Goal: Information Seeking & Learning: Learn about a topic

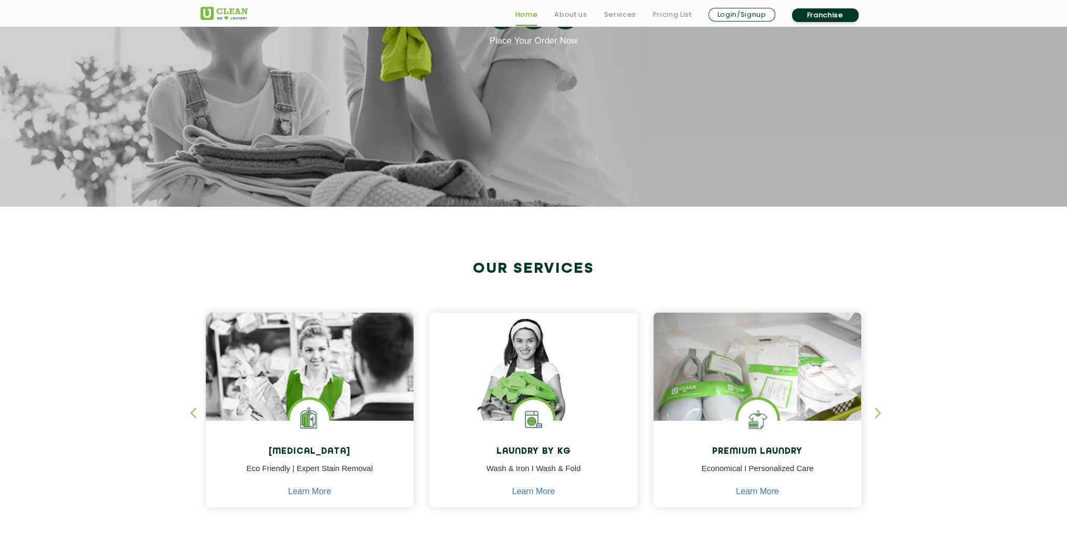
scroll to position [210, 0]
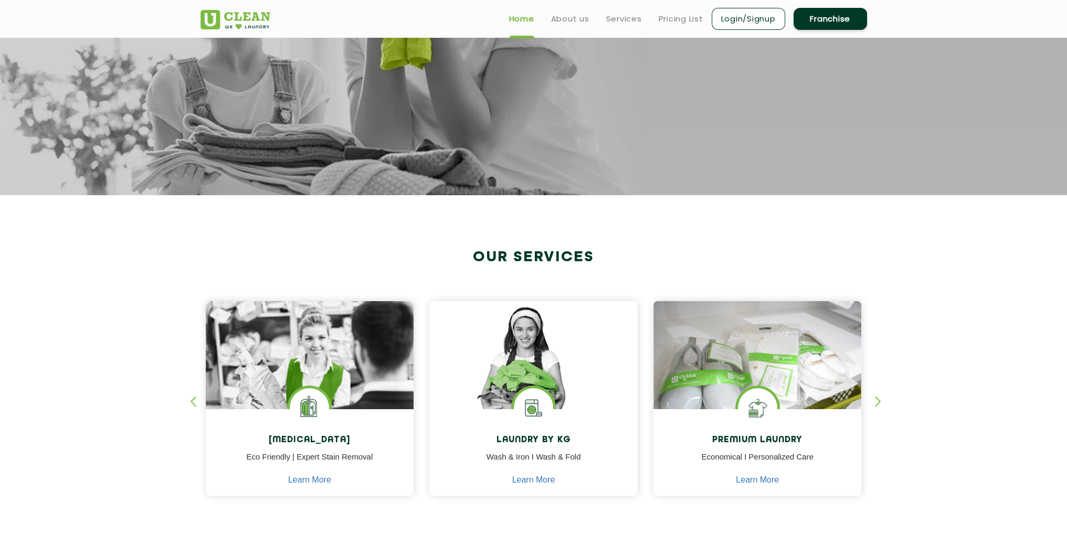
click at [679, 9] on ul "Home About us Services Pricing List Login/Signup Franchise" at bounding box center [684, 18] width 366 height 25
click at [677, 14] on link "Pricing List" at bounding box center [680, 19] width 45 height 13
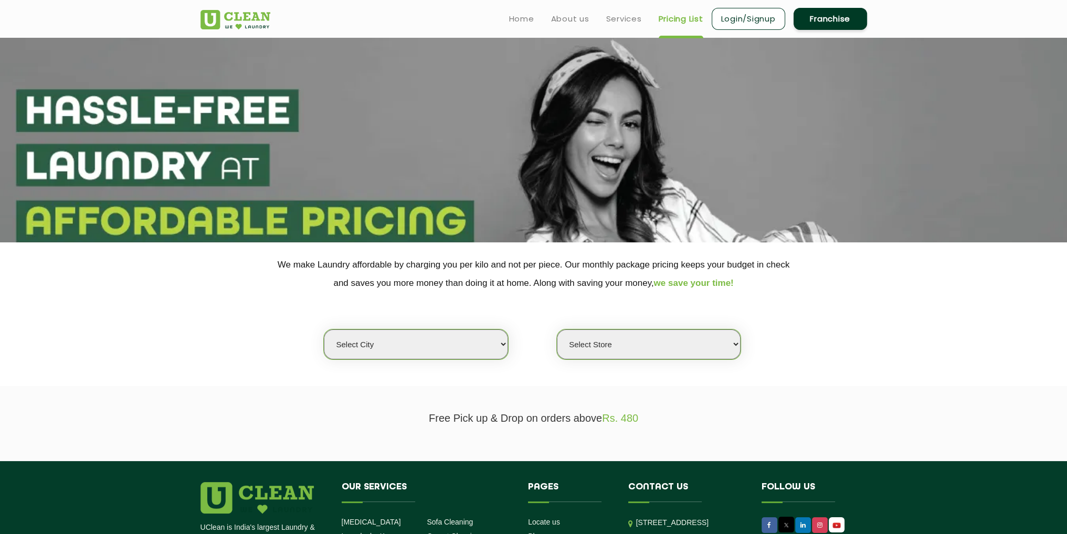
click at [449, 359] on section "We make Laundry affordable by charging you per kilo and not per piece. Our mont…" at bounding box center [533, 314] width 1067 height 144
click at [451, 352] on select "Select city [GEOGRAPHIC_DATA] [GEOGRAPHIC_DATA] [GEOGRAPHIC_DATA] [GEOGRAPHIC_D…" at bounding box center [416, 344] width 184 height 30
select select "2"
click at [324, 329] on select "Select city [GEOGRAPHIC_DATA] [GEOGRAPHIC_DATA] [GEOGRAPHIC_DATA] [GEOGRAPHIC_D…" at bounding box center [416, 344] width 184 height 30
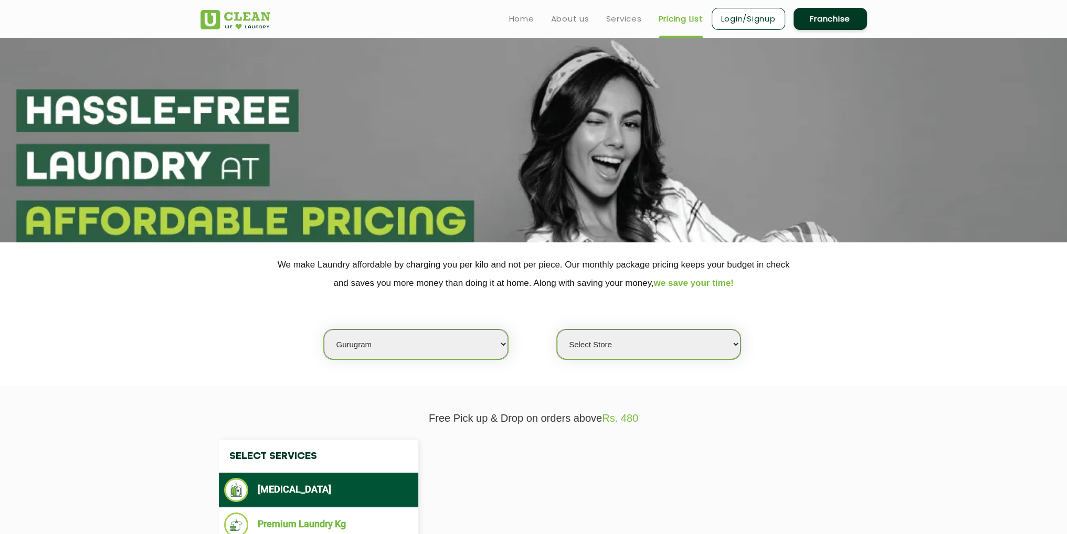
select select "0"
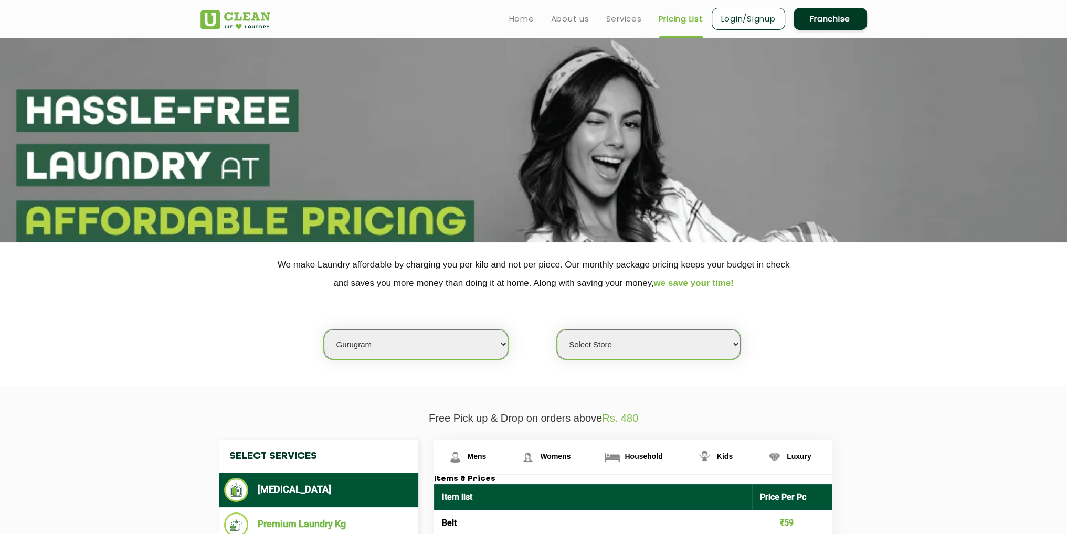
click at [651, 355] on select "Select Store [GEOGRAPHIC_DATA] Sector 66 [GEOGRAPHIC_DATA] Phase [GEOGRAPHIC_DA…" at bounding box center [649, 344] width 184 height 30
click at [805, 317] on div "Select city [GEOGRAPHIC_DATA] [GEOGRAPHIC_DATA] [GEOGRAPHIC_DATA] [GEOGRAPHIC_D…" at bounding box center [534, 326] width 682 height 68
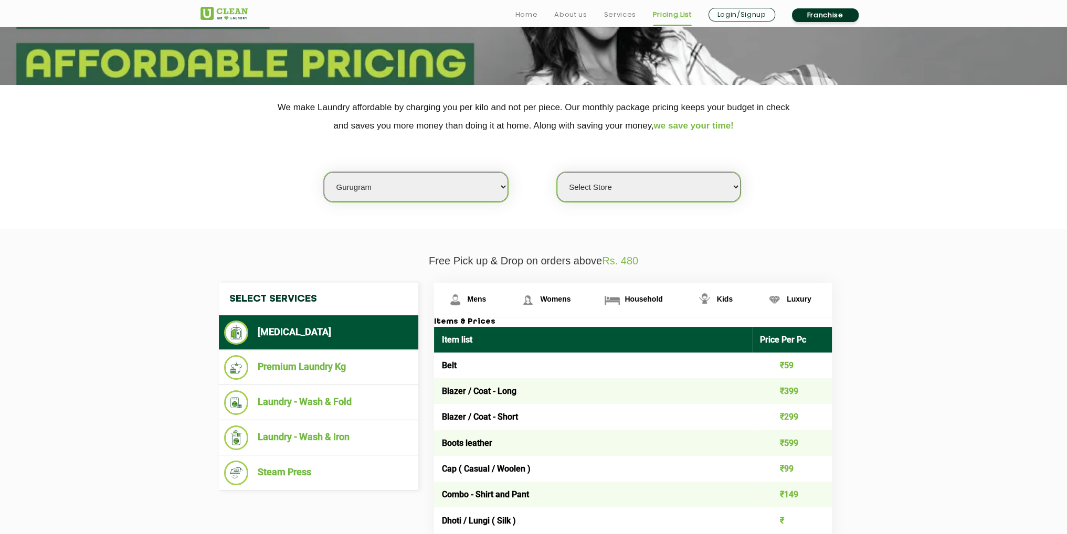
drag, startPoint x: 779, startPoint y: 190, endPoint x: 783, endPoint y: 180, distance: 10.3
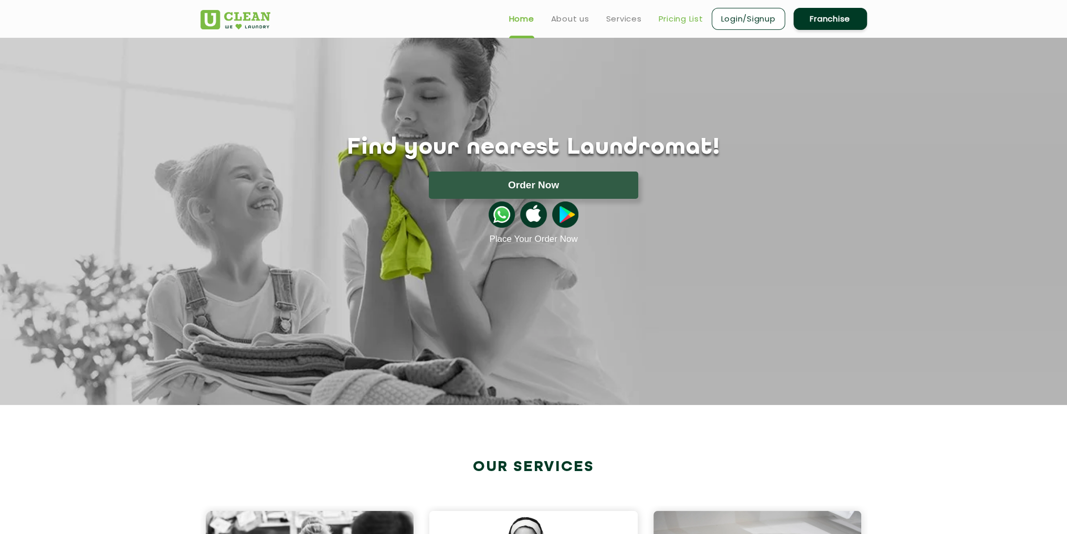
click at [658, 16] on link "Pricing List" at bounding box center [680, 19] width 45 height 13
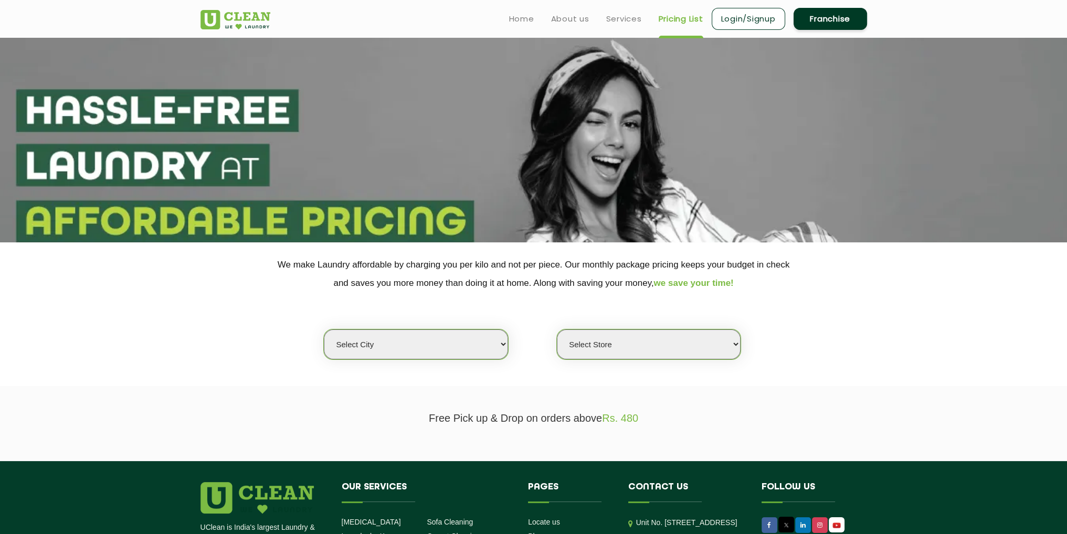
click at [438, 343] on select "Select city [GEOGRAPHIC_DATA] [GEOGRAPHIC_DATA] [GEOGRAPHIC_DATA] [GEOGRAPHIC_D…" at bounding box center [416, 344] width 184 height 30
select select "2"
click at [324, 329] on select "Select city [GEOGRAPHIC_DATA] [GEOGRAPHIC_DATA] [GEOGRAPHIC_DATA] [GEOGRAPHIC_D…" at bounding box center [416, 344] width 184 height 30
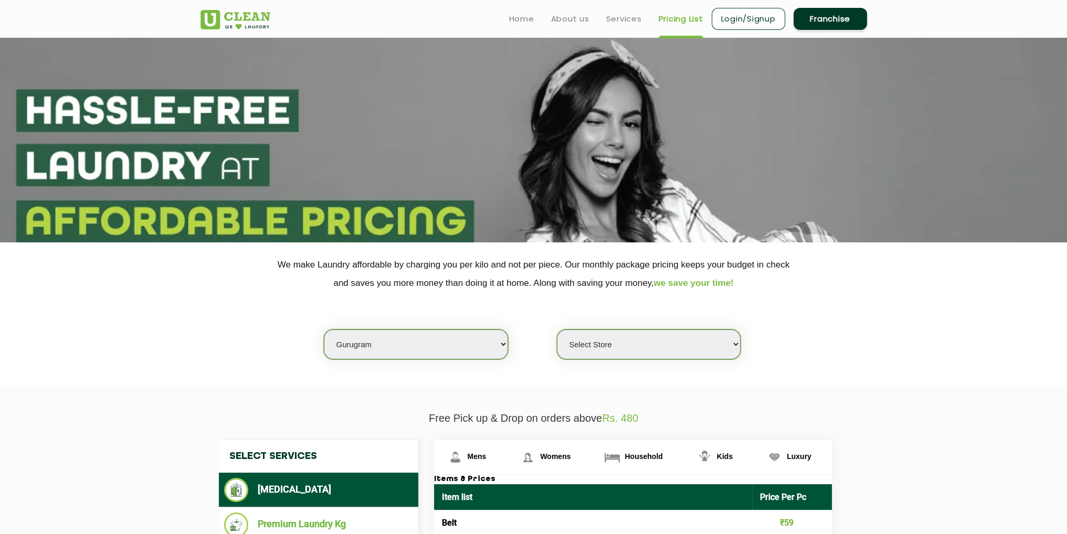
click at [626, 348] on select "Select Store [GEOGRAPHIC_DATA] Sector 66 [GEOGRAPHIC_DATA] Phase [GEOGRAPHIC_DA…" at bounding box center [649, 344] width 184 height 30
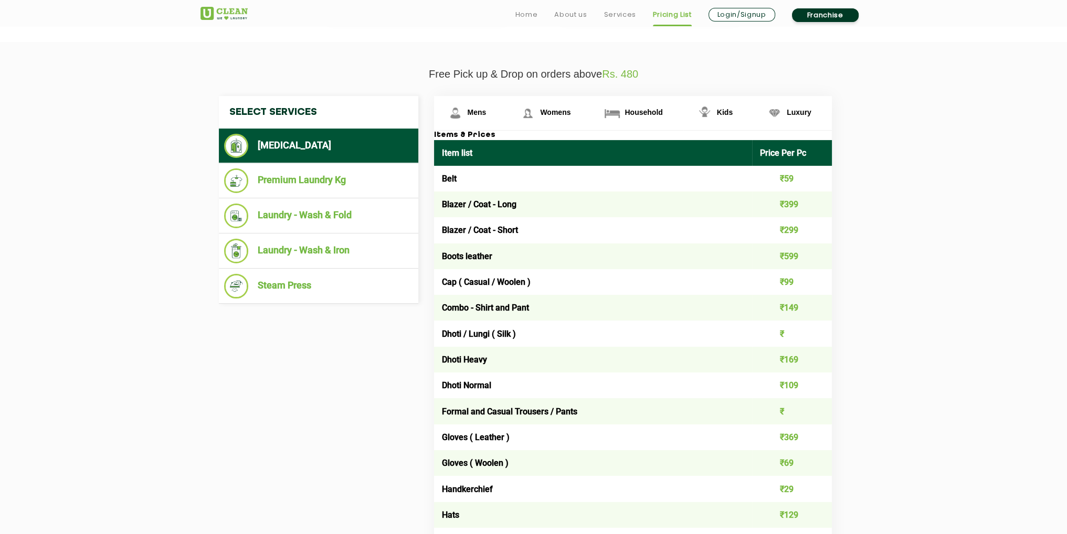
scroll to position [367, 0]
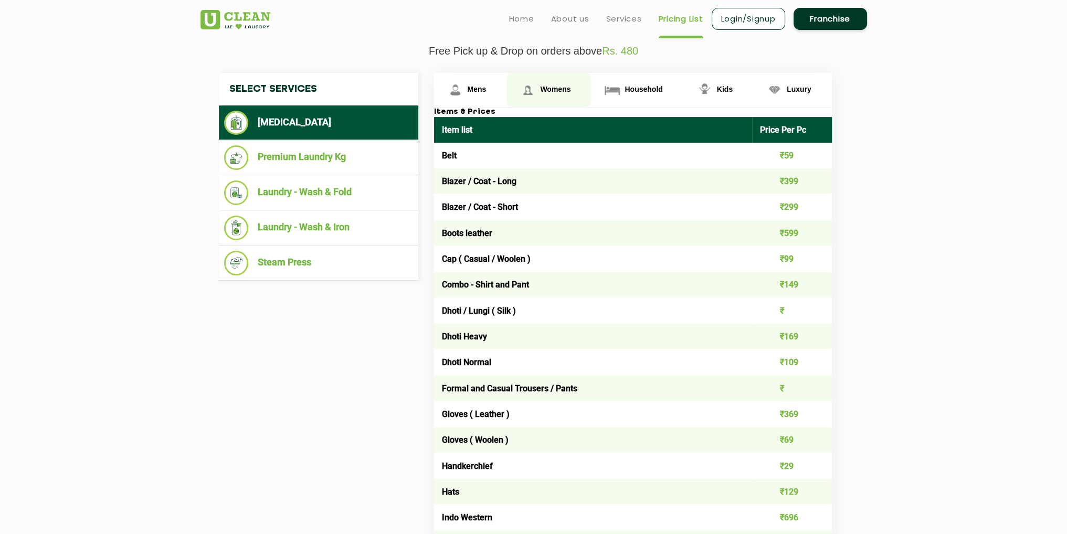
click at [486, 88] on span "Womens" at bounding box center [476, 89] width 19 height 8
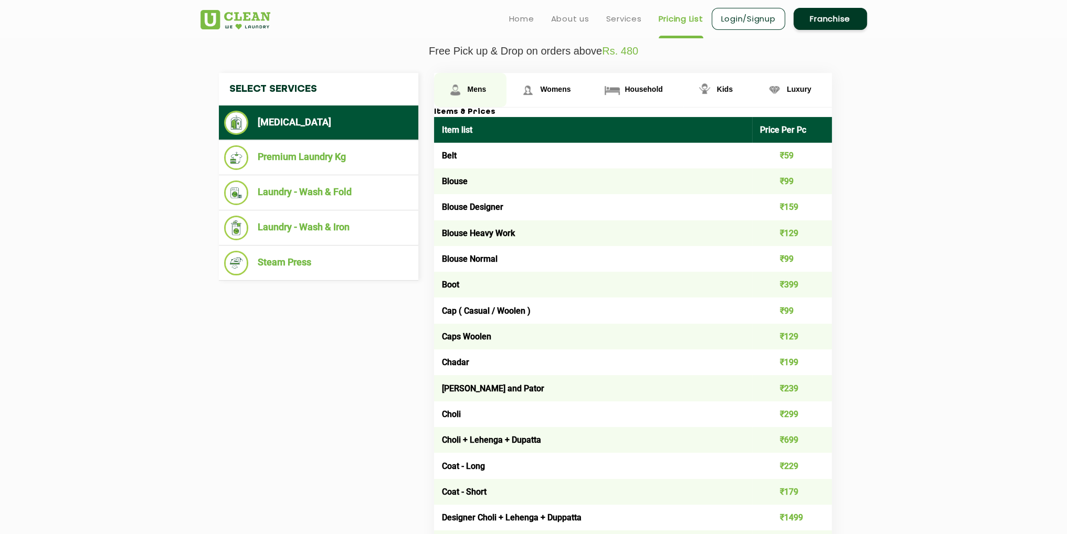
click at [466, 74] on link "Mens" at bounding box center [470, 90] width 73 height 34
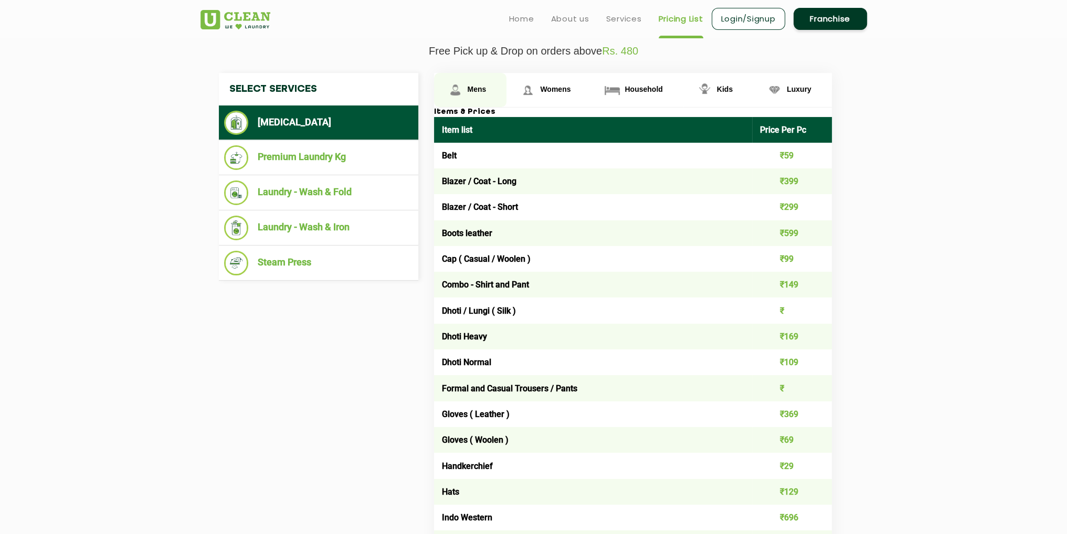
click at [472, 94] on link "Mens" at bounding box center [470, 90] width 73 height 34
click at [507, 93] on link "Womens" at bounding box center [470, 90] width 73 height 34
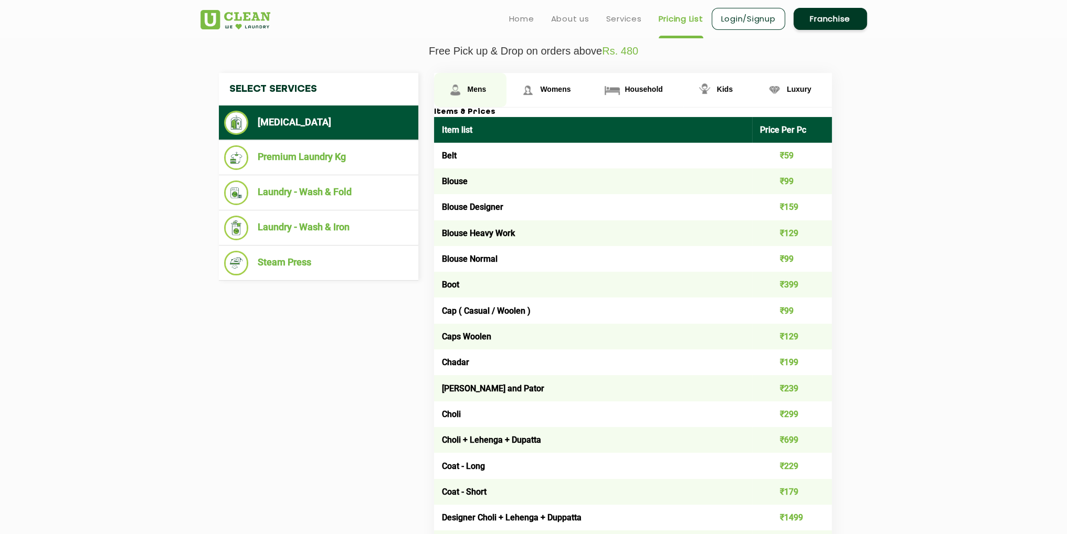
click at [442, 88] on link "Mens" at bounding box center [470, 90] width 73 height 34
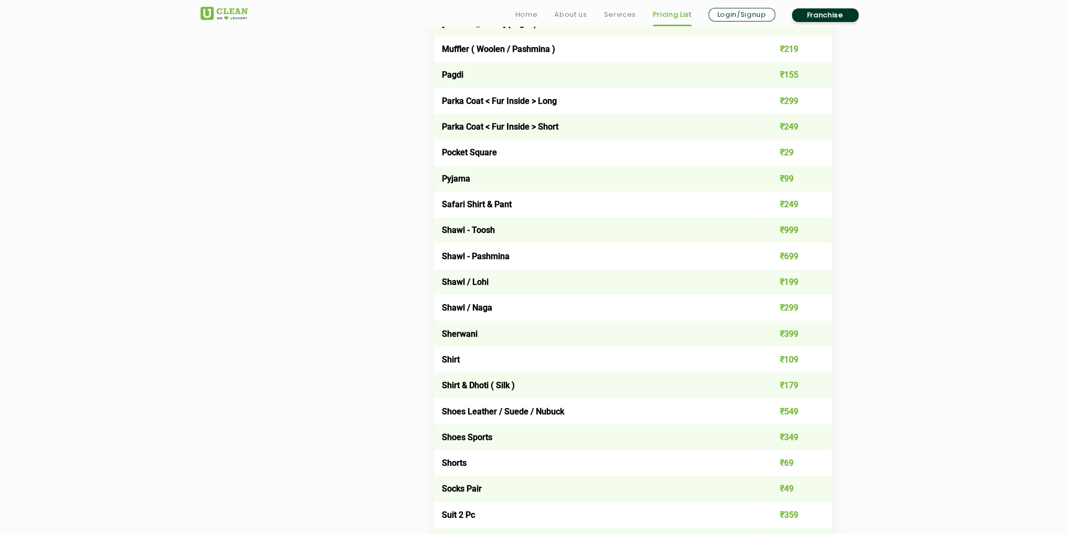
scroll to position [1259, 0]
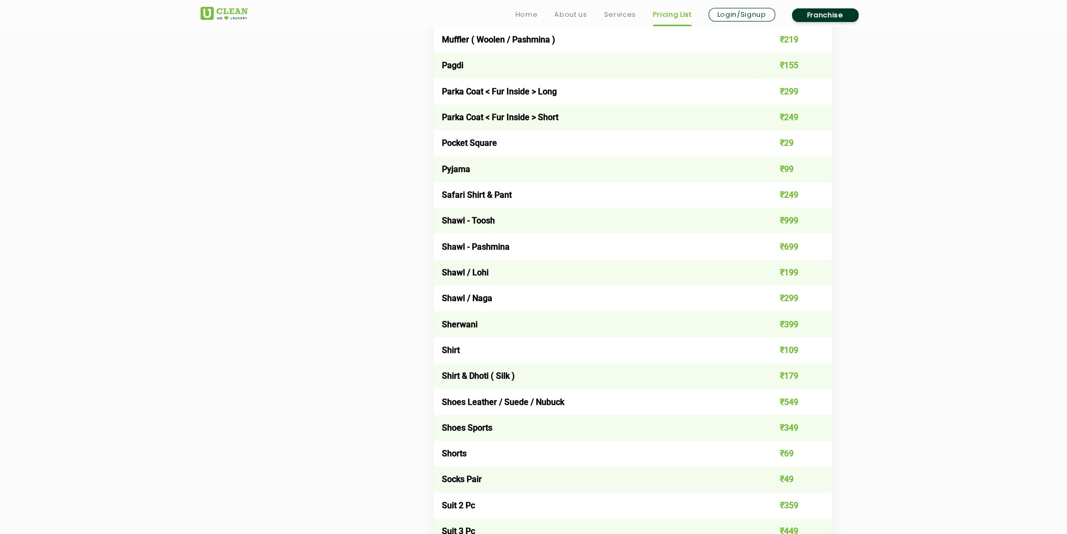
drag, startPoint x: 742, startPoint y: 353, endPoint x: 800, endPoint y: 354, distance: 57.7
click at [773, 353] on tr "Shirt ₹109" at bounding box center [633, 350] width 398 height 26
drag, startPoint x: 793, startPoint y: 352, endPoint x: 787, endPoint y: 352, distance: 6.3
click at [788, 352] on td "₹109" at bounding box center [792, 350] width 80 height 26
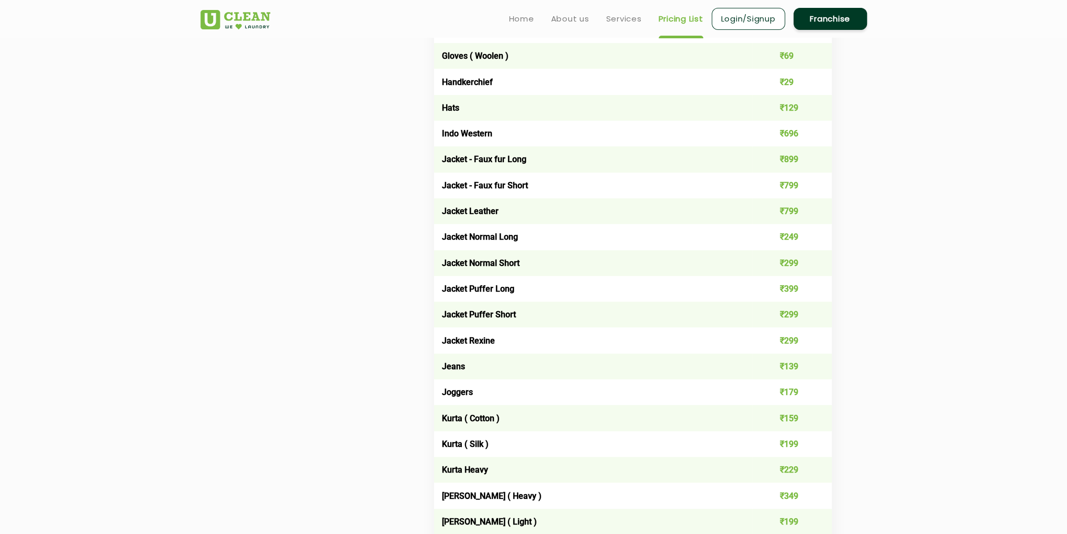
drag, startPoint x: 784, startPoint y: 307, endPoint x: 780, endPoint y: 208, distance: 98.7
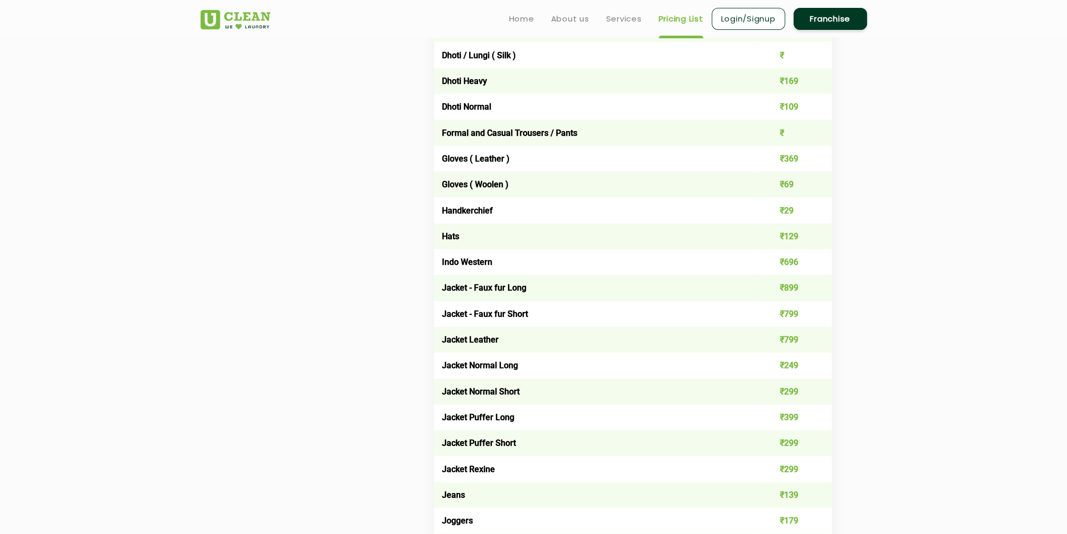
scroll to position [321, 0]
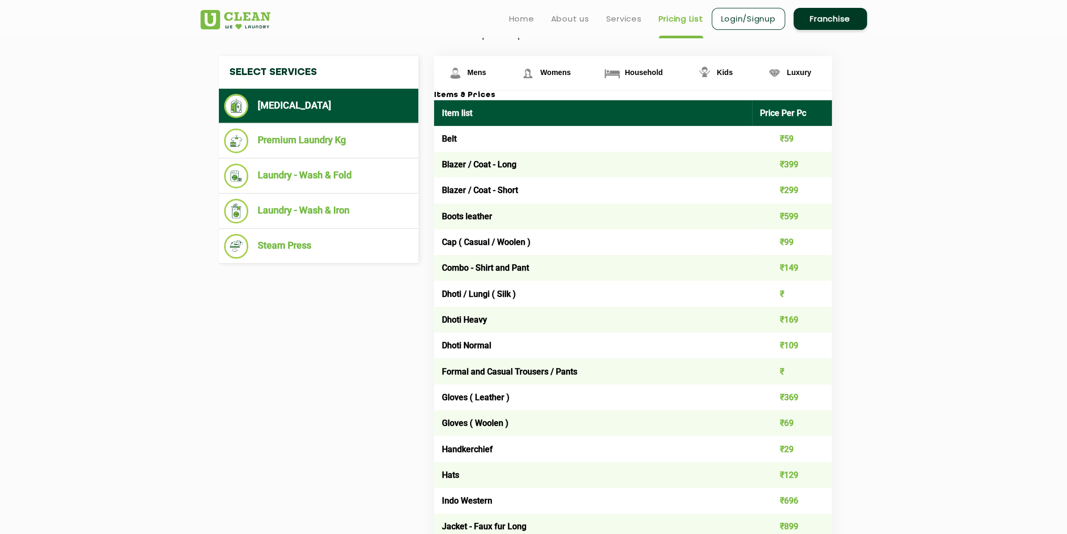
drag, startPoint x: 758, startPoint y: 247, endPoint x: 727, endPoint y: 118, distance: 132.2
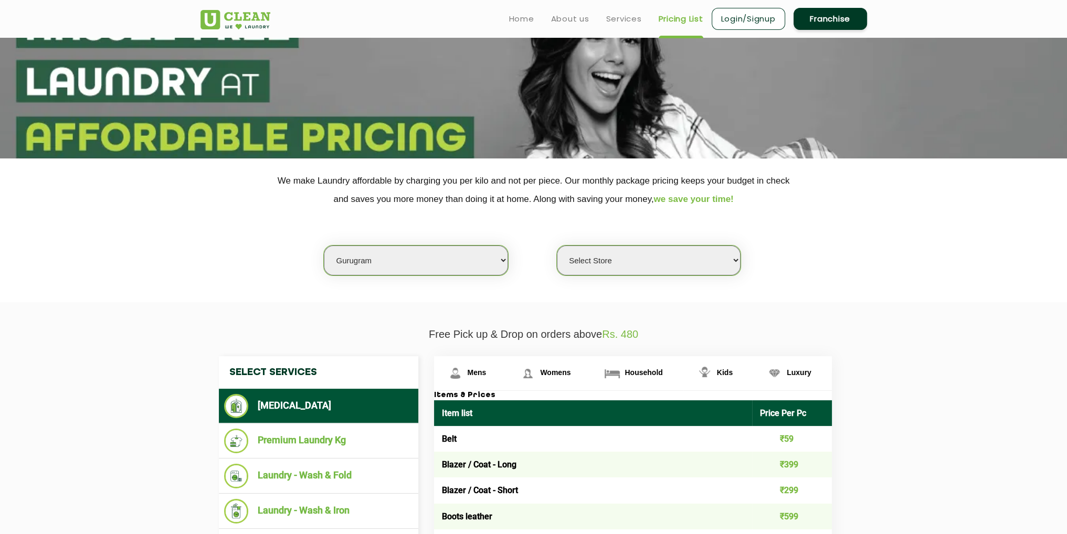
scroll to position [59, 0]
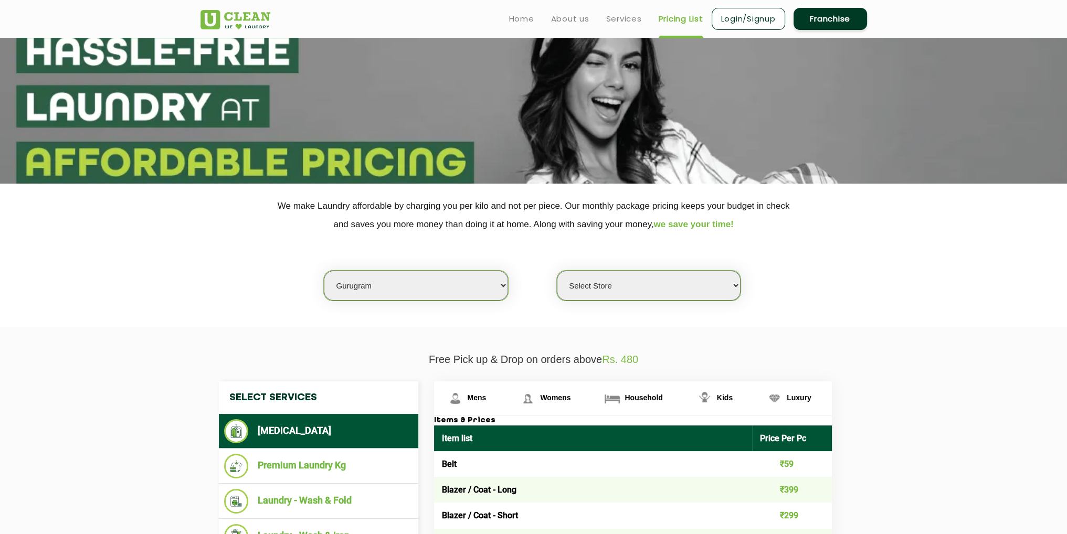
click at [626, 282] on select "Select Store [GEOGRAPHIC_DATA] Sector 66 [GEOGRAPHIC_DATA] Phase [GEOGRAPHIC_DA…" at bounding box center [649, 286] width 184 height 30
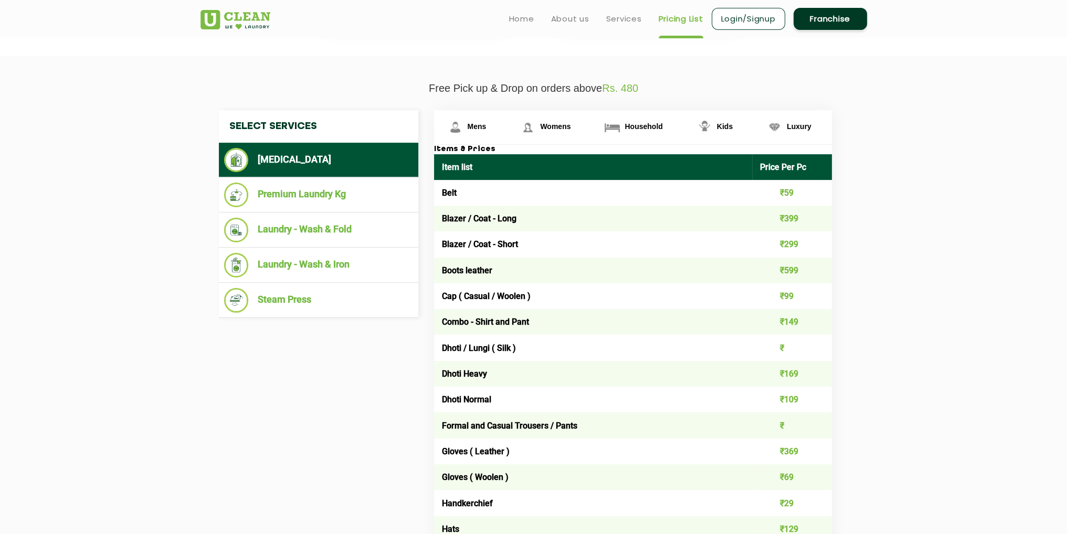
scroll to position [0, 0]
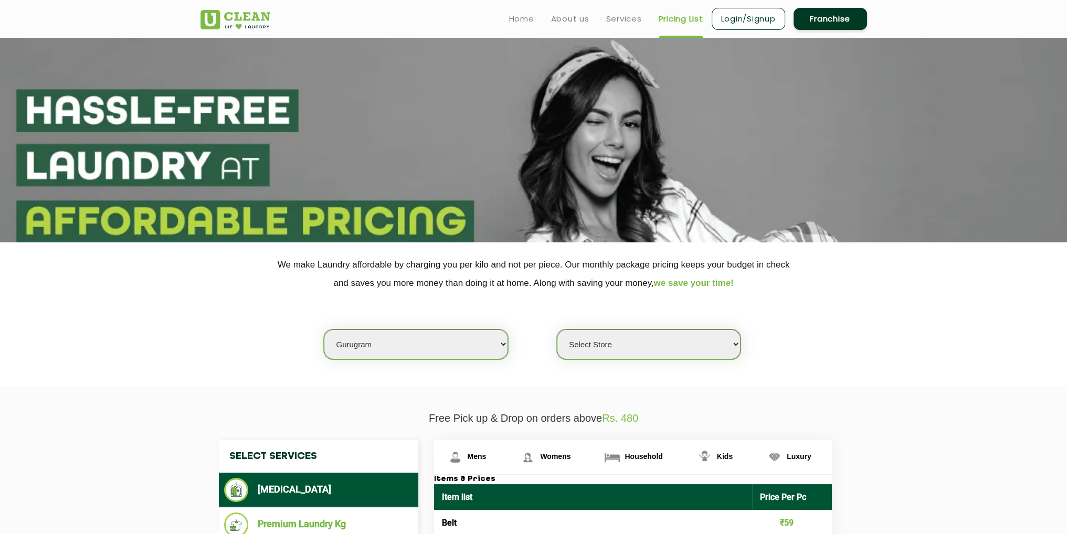
drag, startPoint x: 514, startPoint y: 190, endPoint x: 508, endPoint y: 128, distance: 62.7
drag, startPoint x: 364, startPoint y: -5, endPoint x: 323, endPoint y: -46, distance: 57.9
